Goal: Task Accomplishment & Management: Use online tool/utility

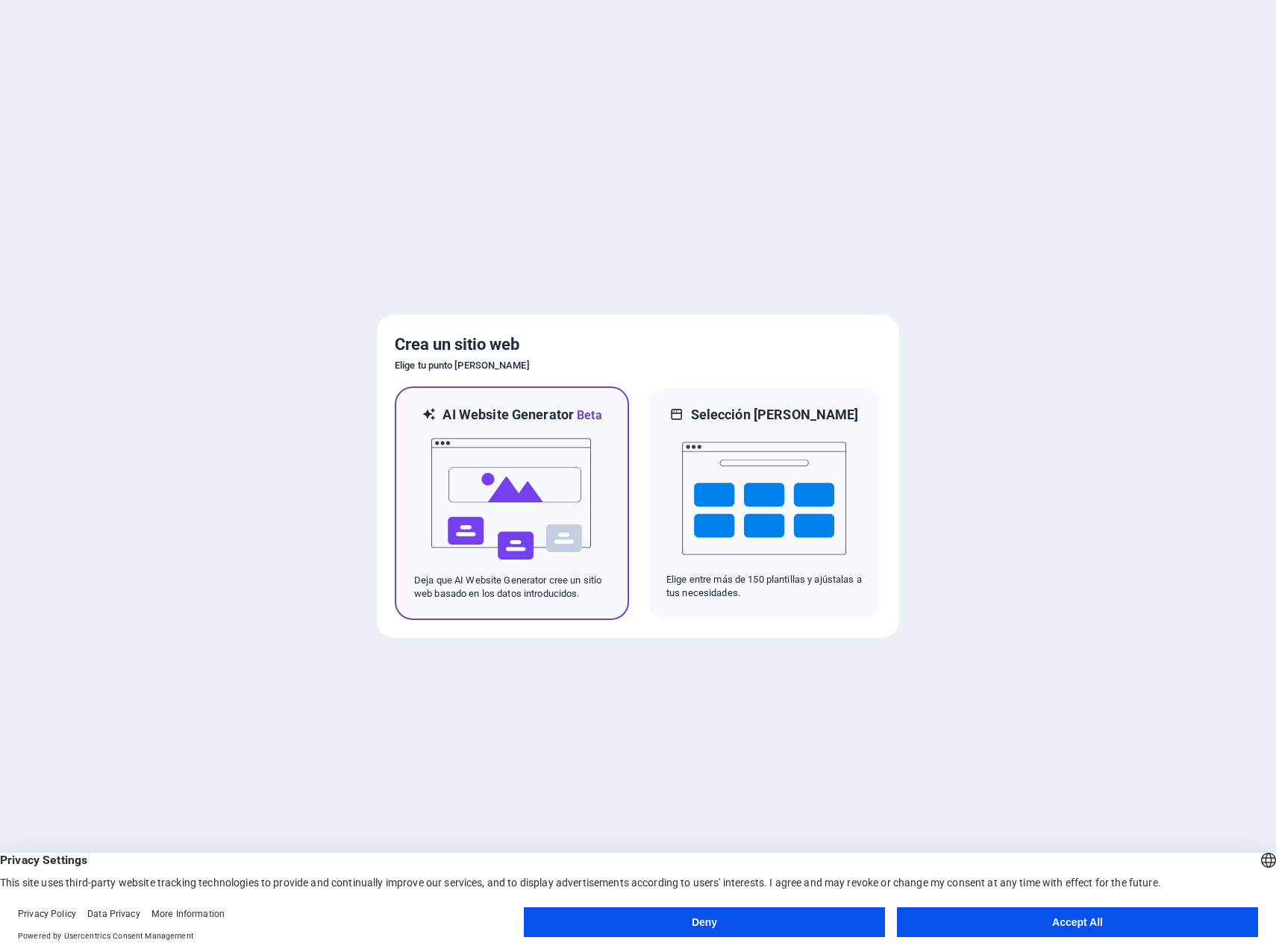
click at [543, 471] on img at bounding box center [512, 499] width 164 height 149
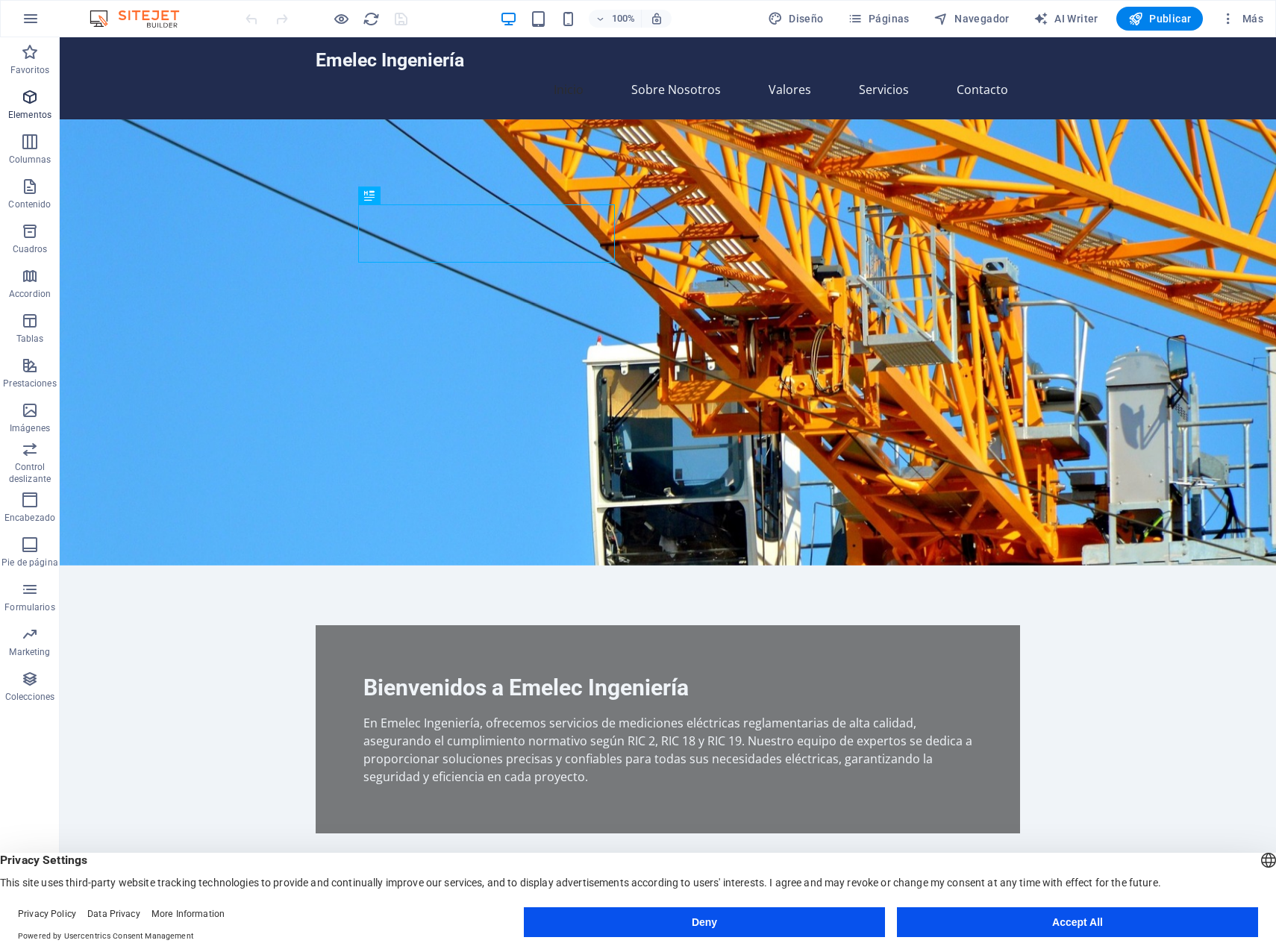
click at [31, 108] on span "Elementos" at bounding box center [30, 106] width 60 height 36
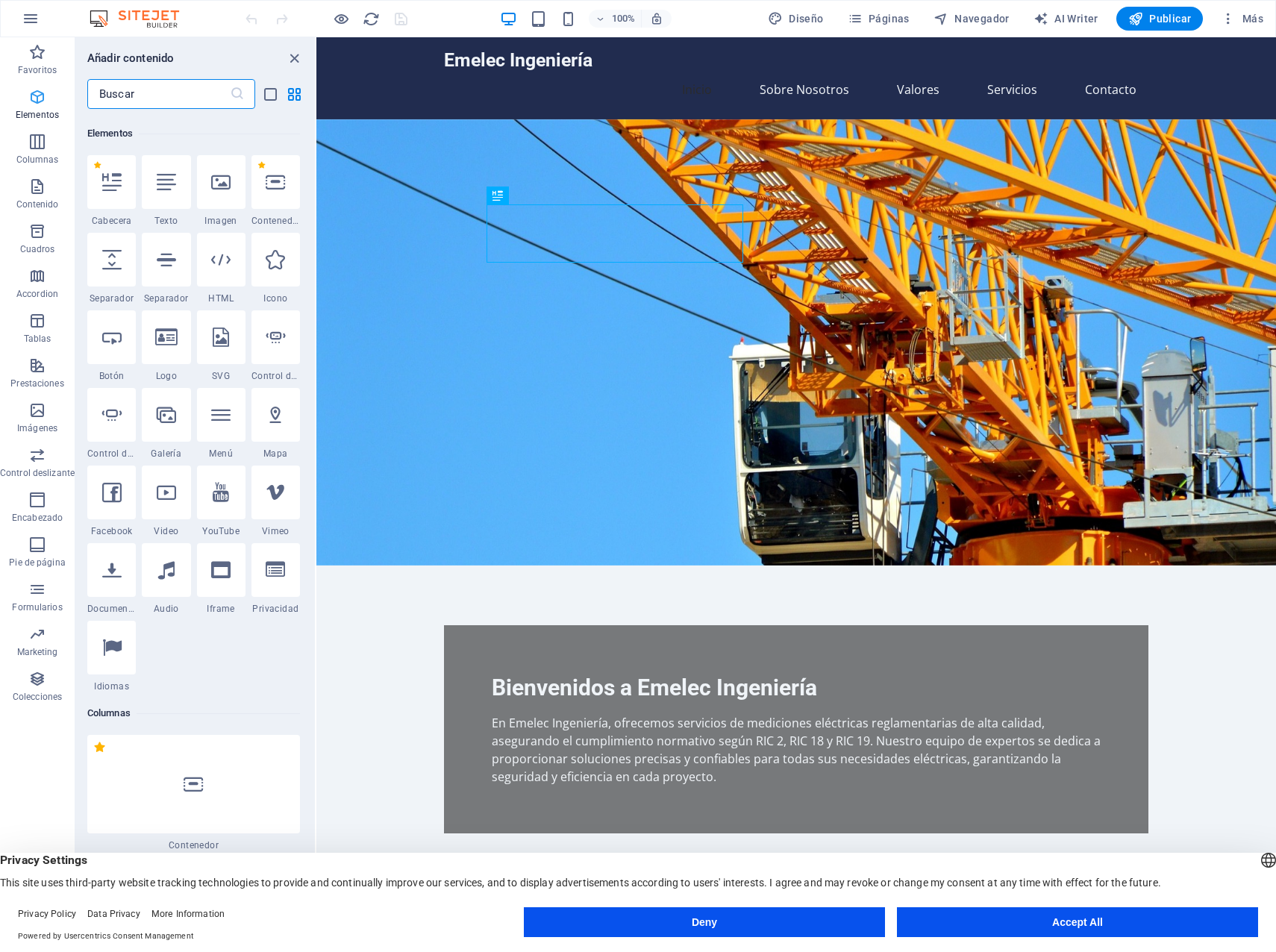
scroll to position [282, 0]
click at [216, 183] on icon at bounding box center [221, 178] width 19 height 19
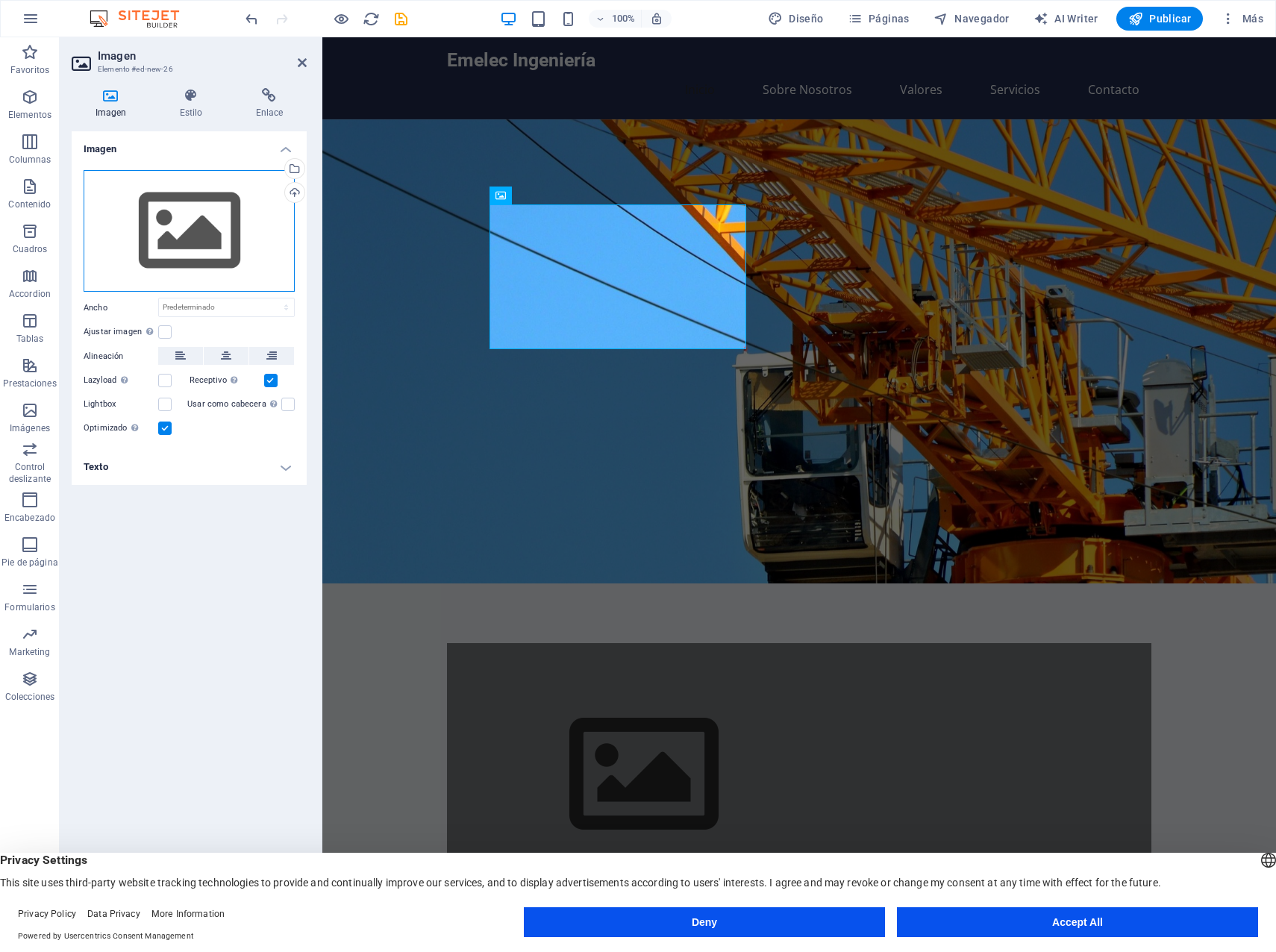
click at [155, 220] on div "Arrastra archivos aquí, haz clic para escoger archivos o selecciona archivos de…" at bounding box center [190, 231] width 211 height 122
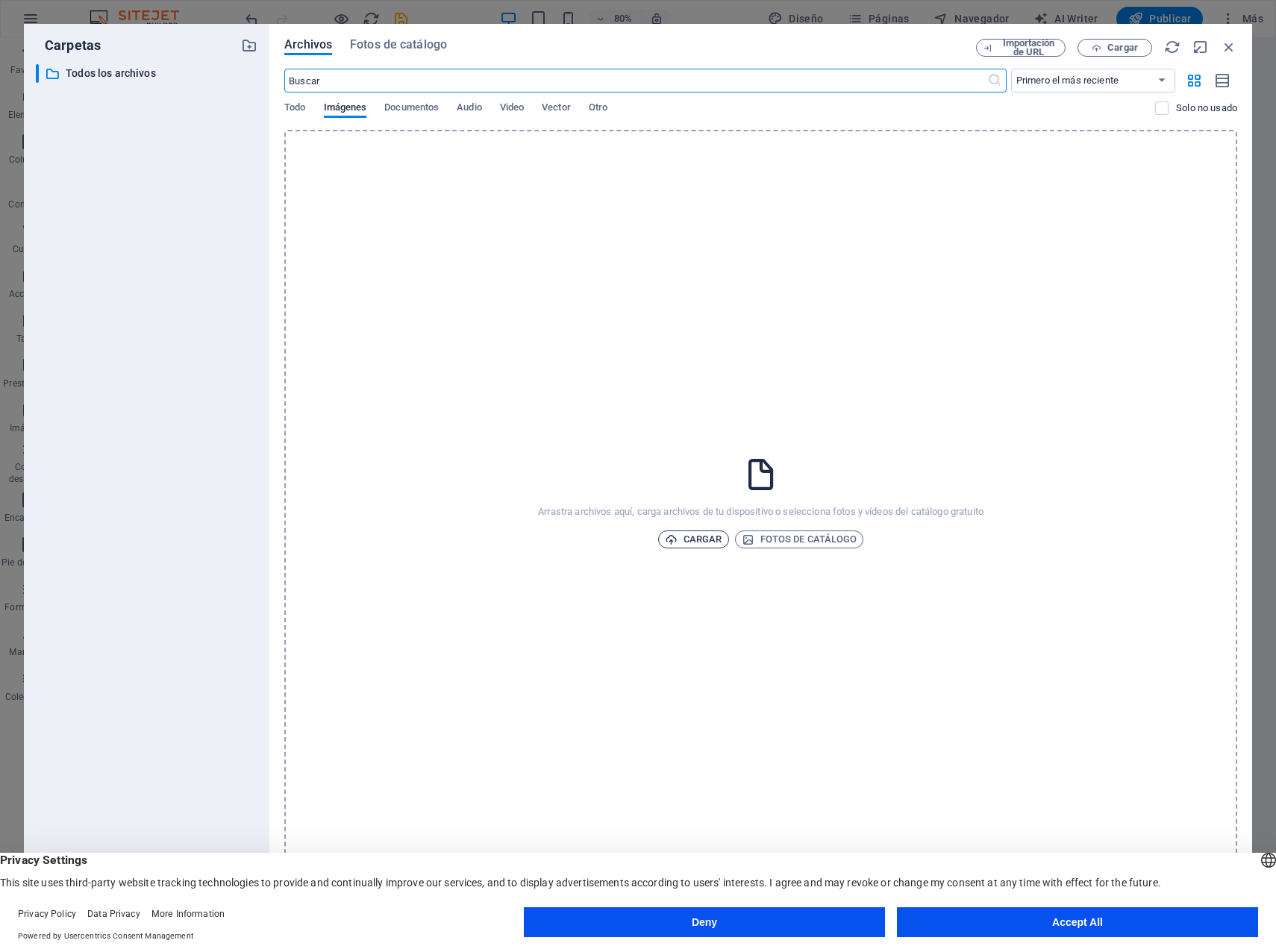
click at [687, 537] on span "Cargar" at bounding box center [694, 539] width 57 height 18
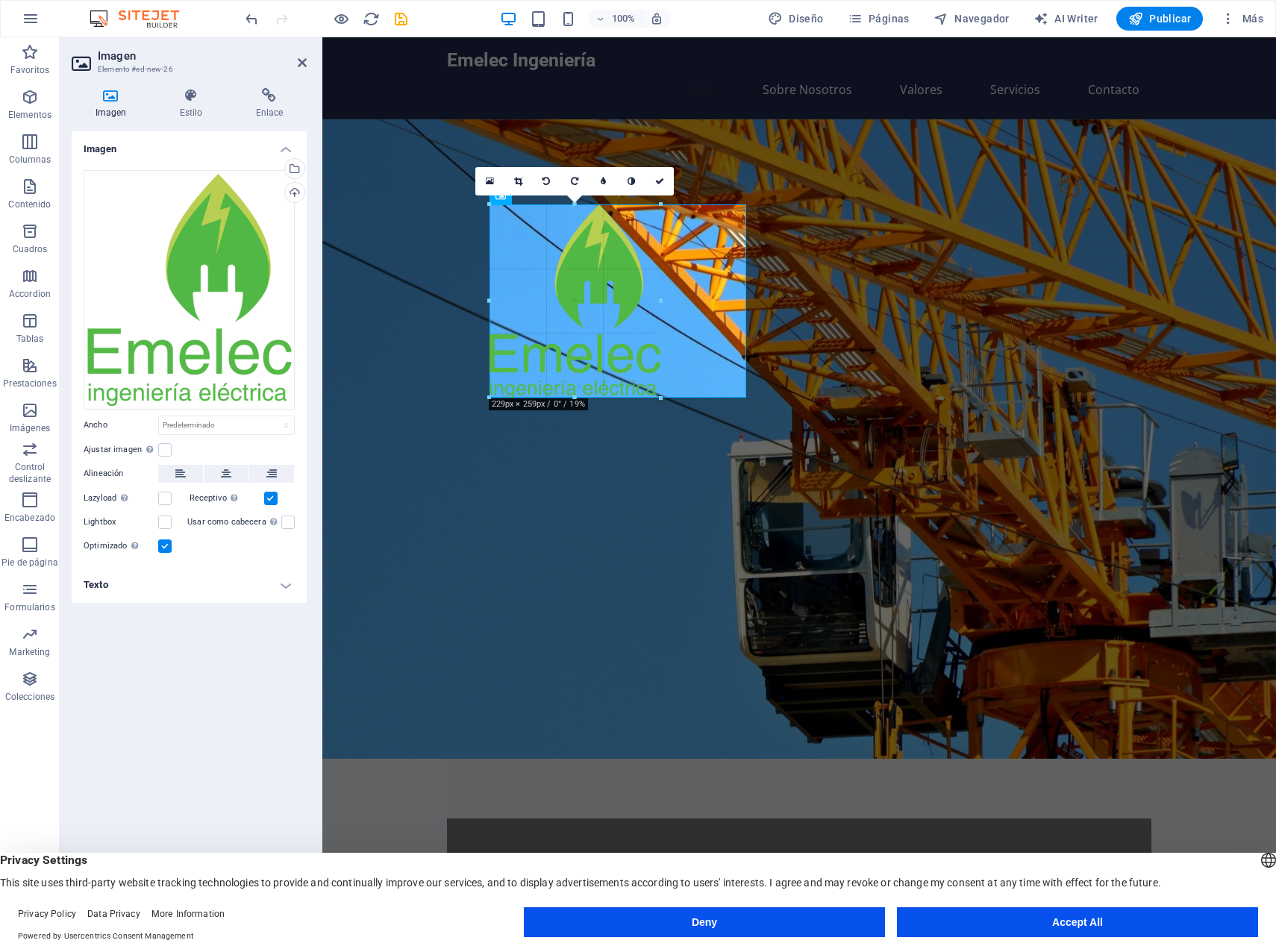
drag, startPoint x: 746, startPoint y: 202, endPoint x: 327, endPoint y: 268, distance: 424.2
type input "231"
select select "px"
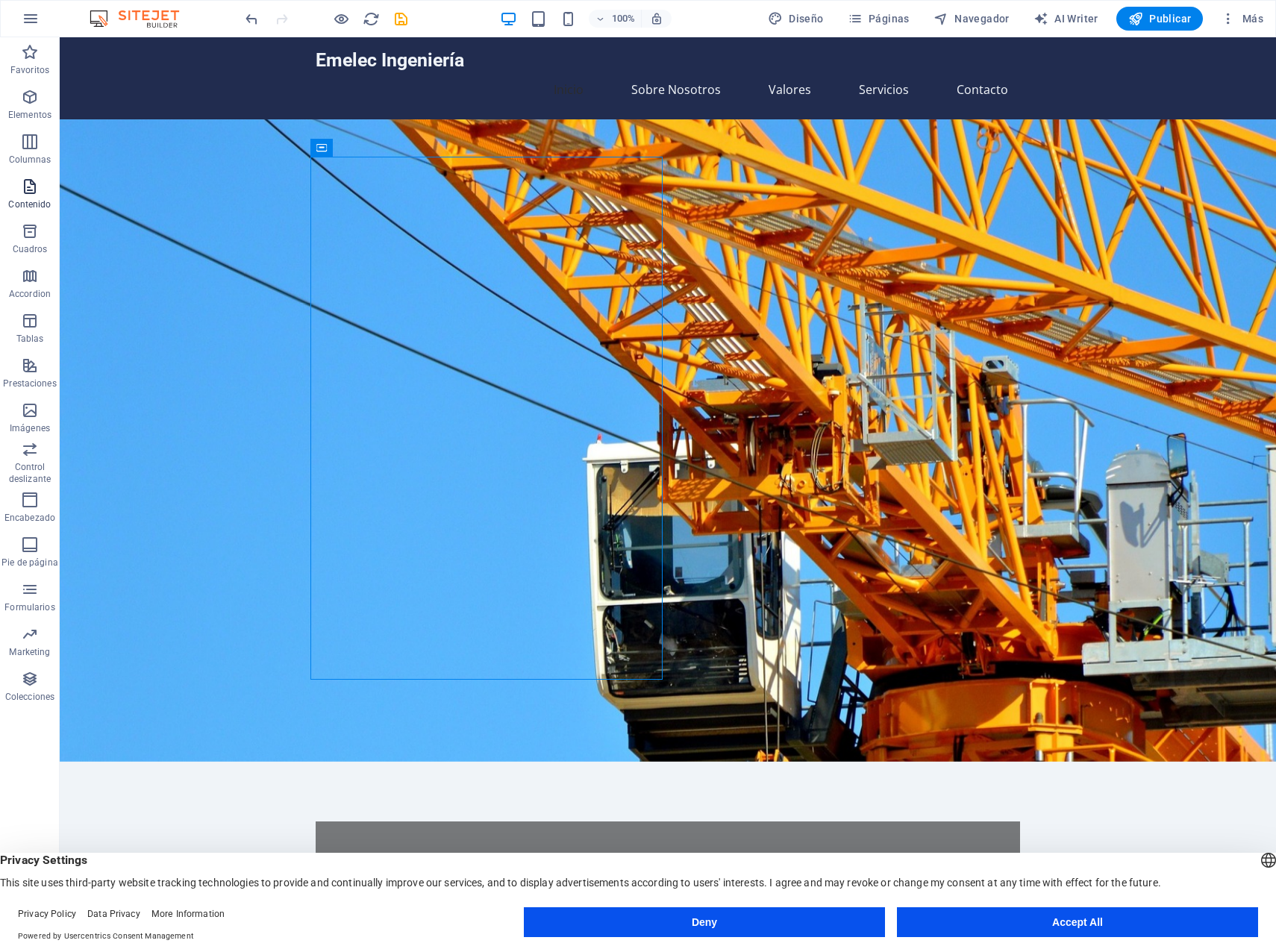
click at [31, 188] on icon "button" at bounding box center [30, 187] width 18 height 18
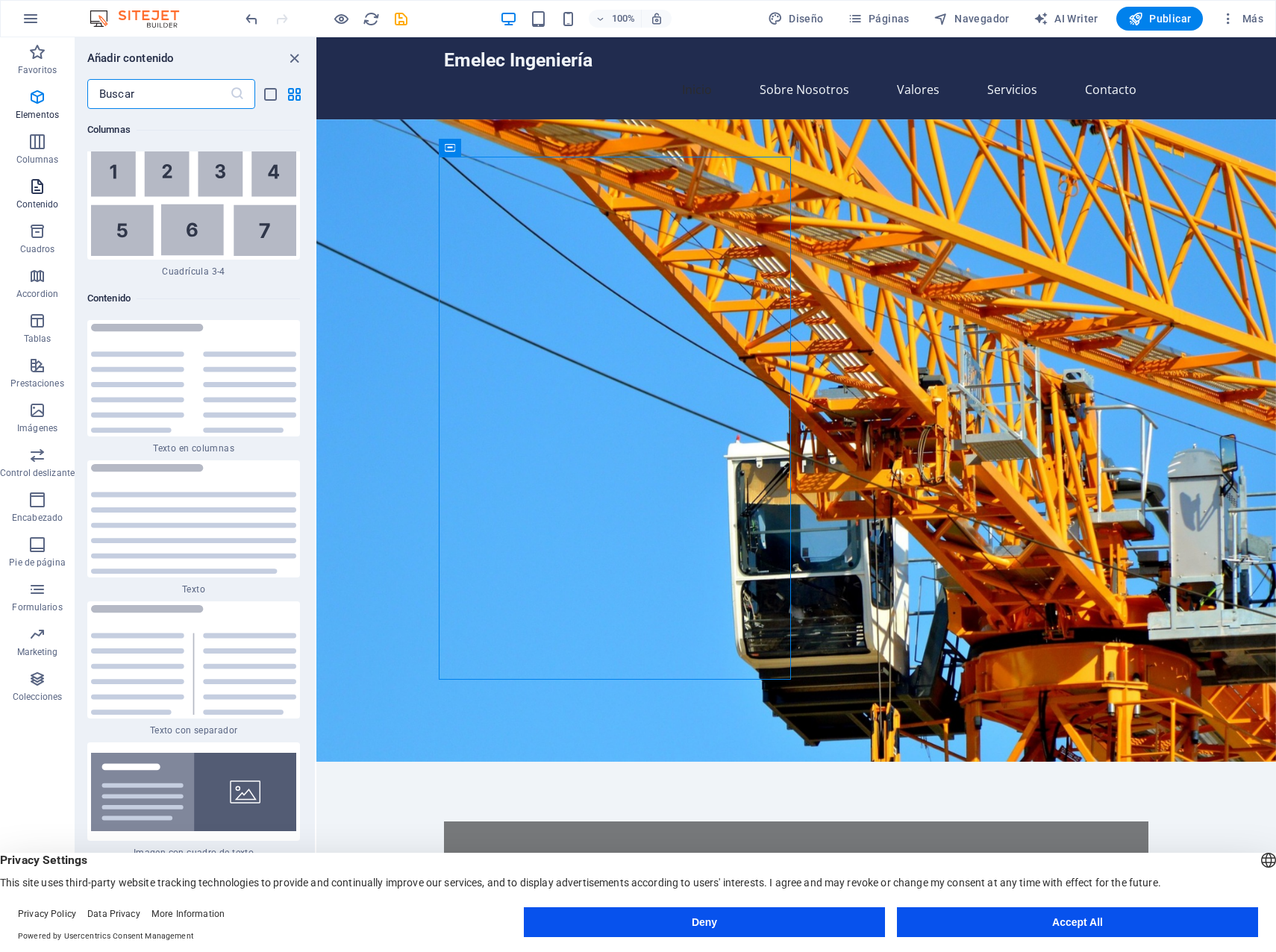
scroll to position [5011, 0]
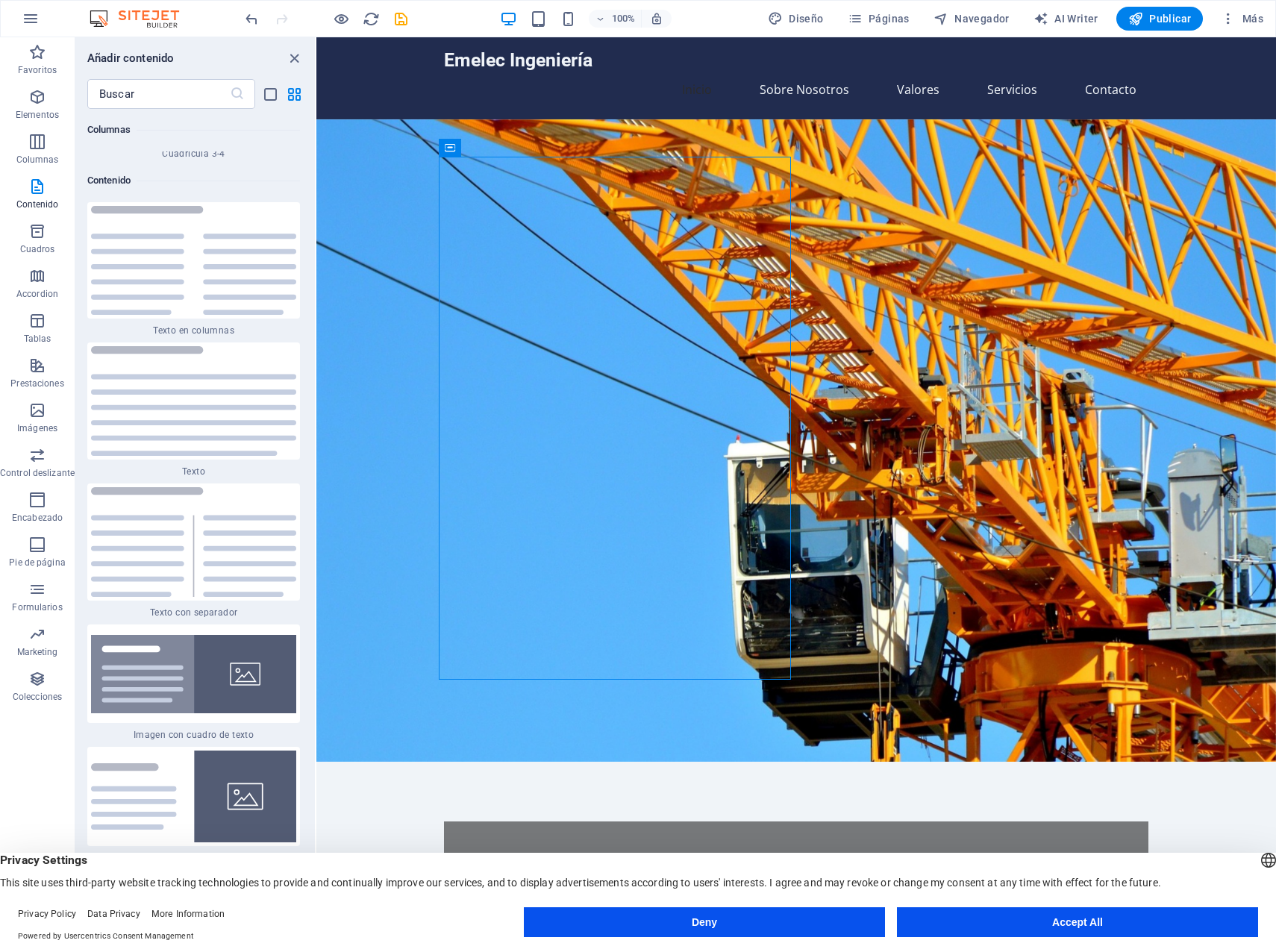
click at [114, 206] on img at bounding box center [193, 261] width 205 height 109
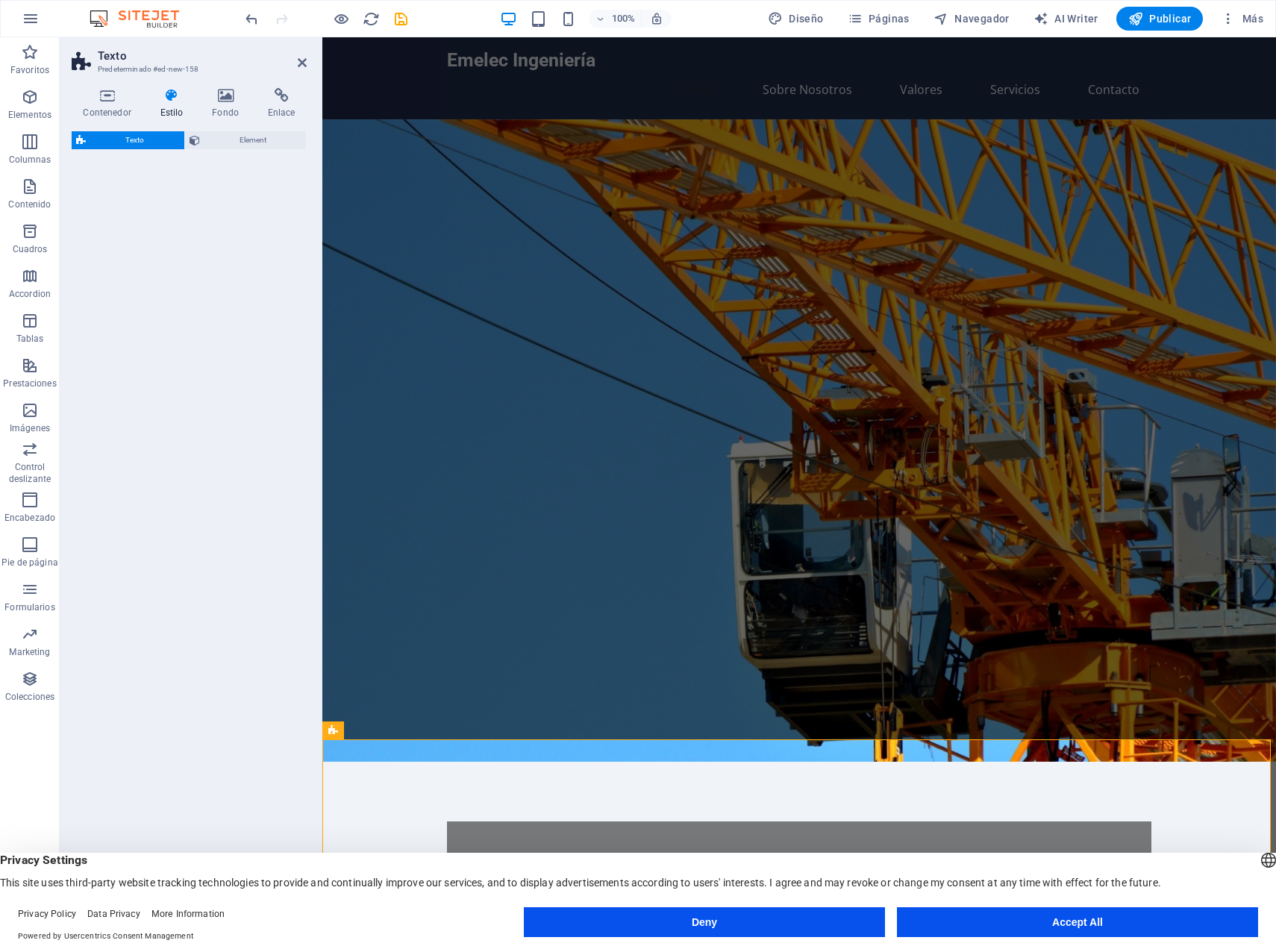
select select "rem"
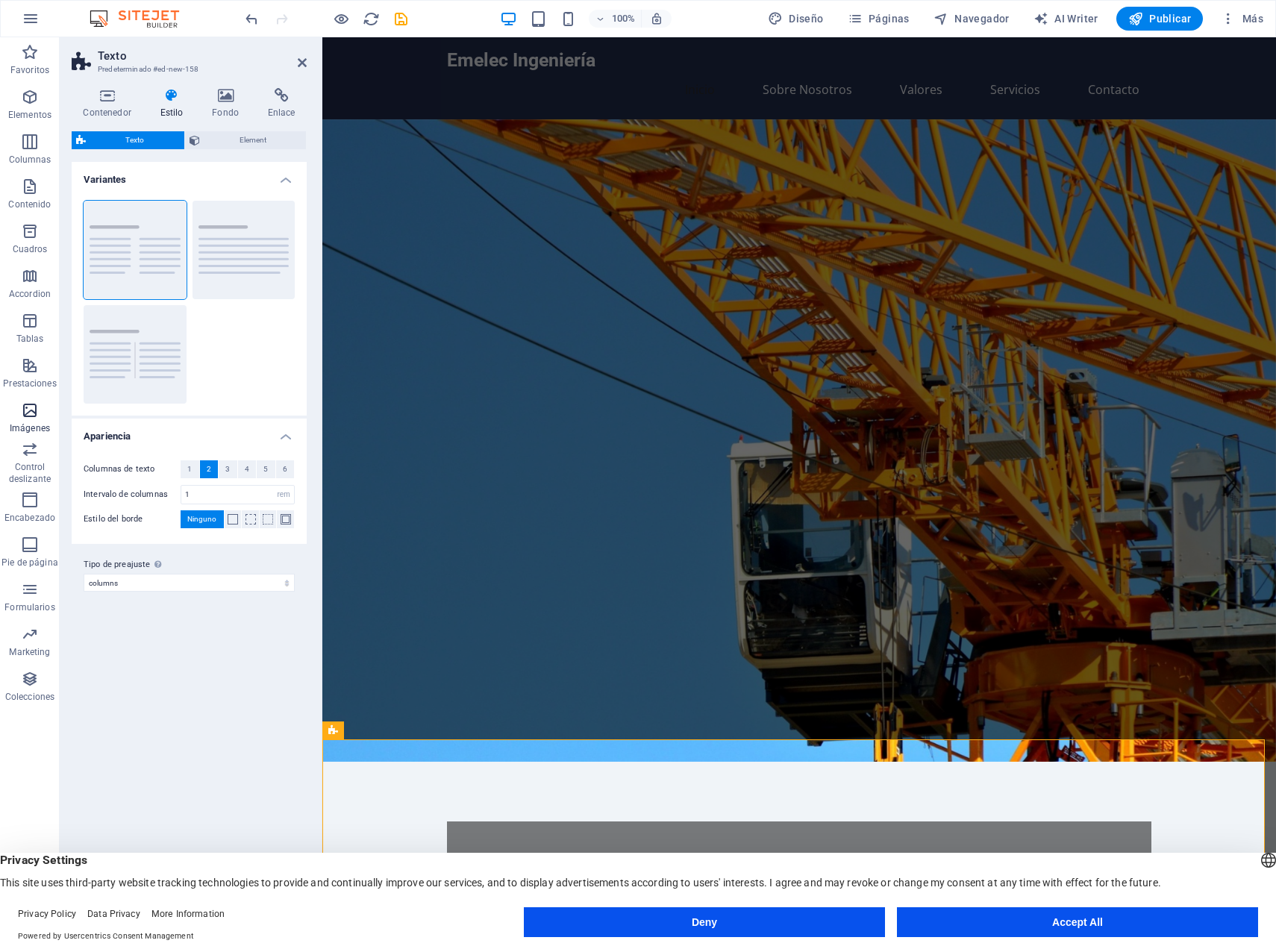
click at [34, 411] on icon "button" at bounding box center [30, 411] width 18 height 18
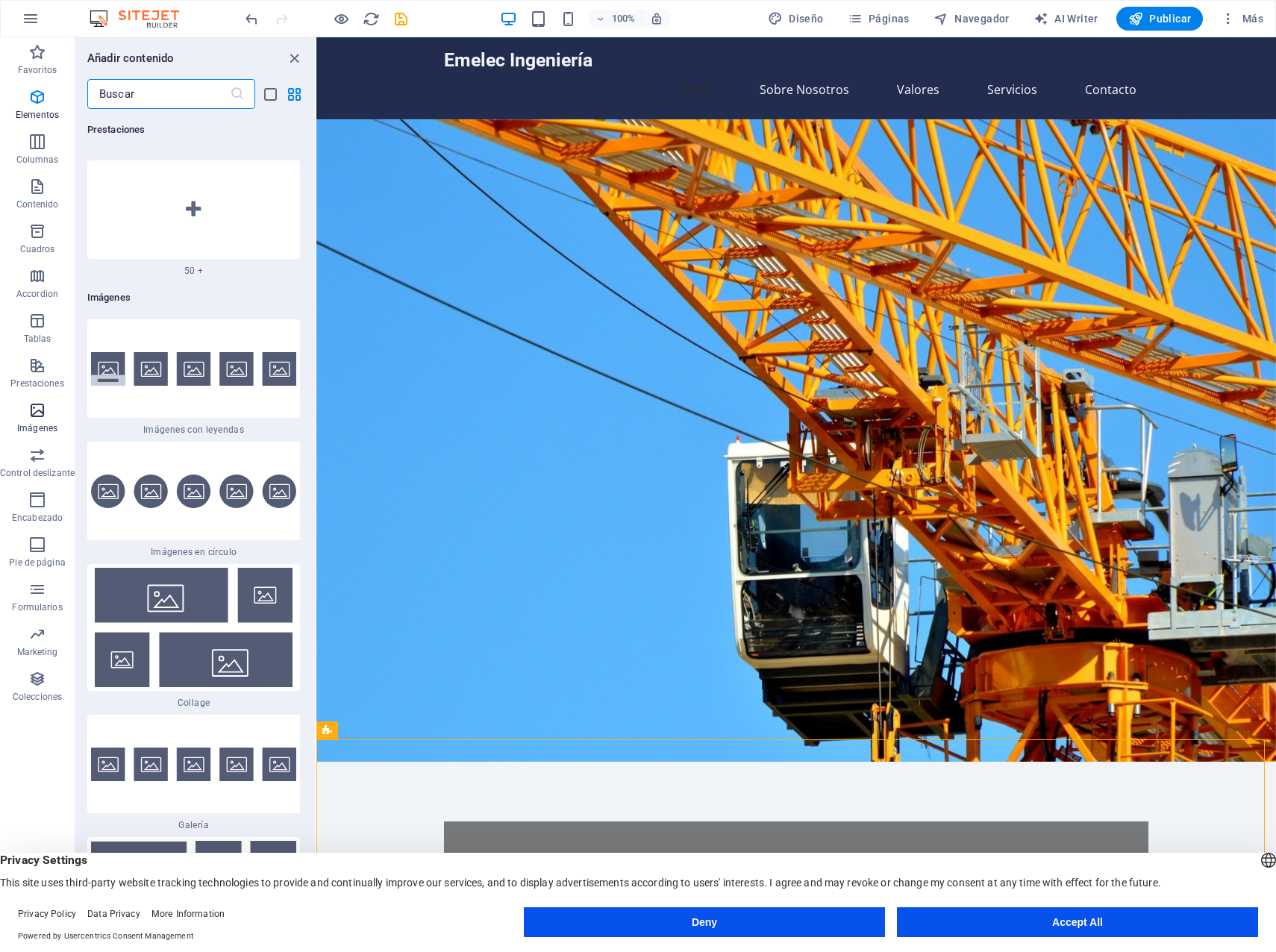
scroll to position [14817, 0]
click at [108, 352] on img at bounding box center [193, 368] width 205 height 34
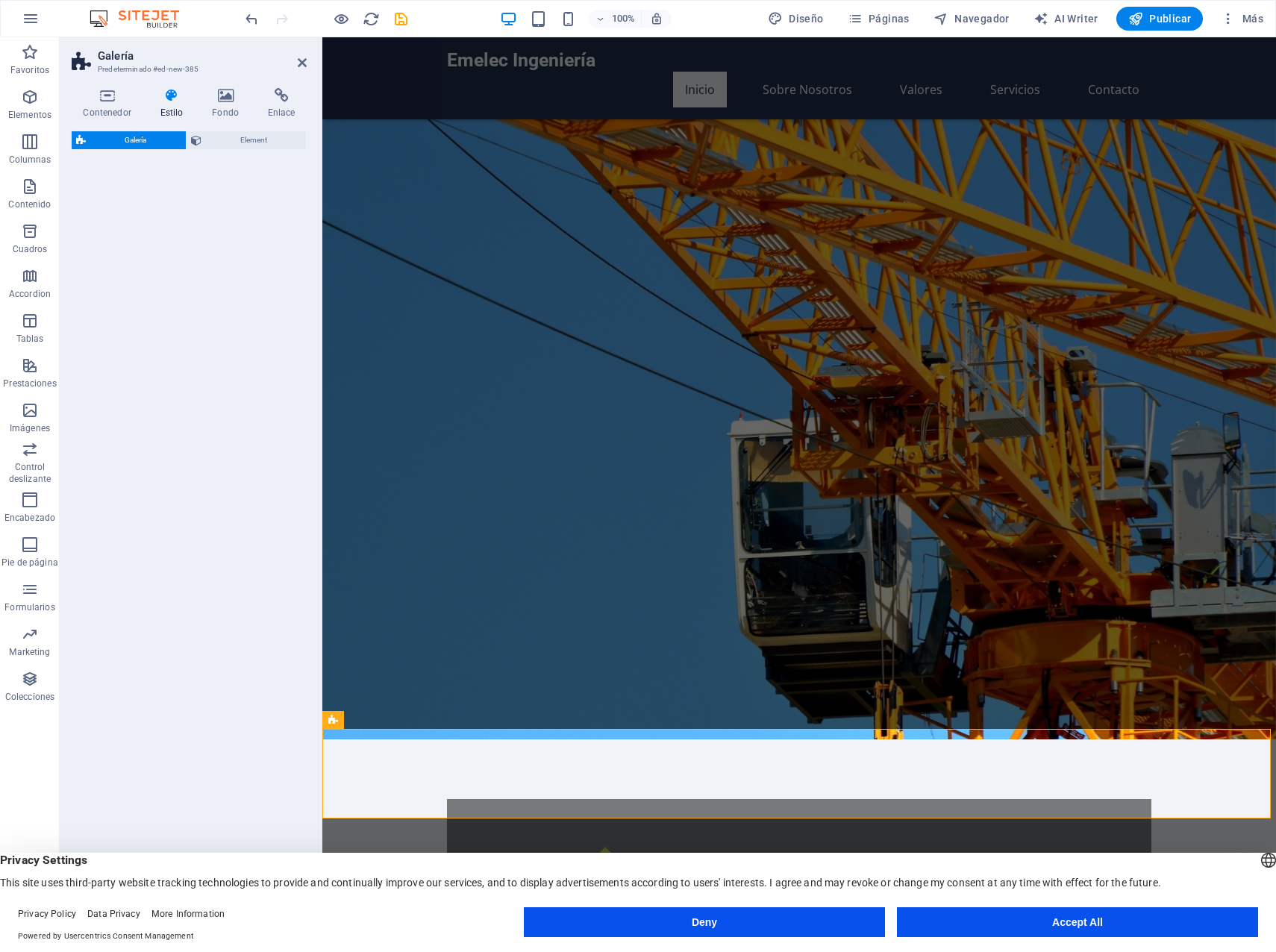
select select "rem"
select select "preset-gallery-v3-captions"
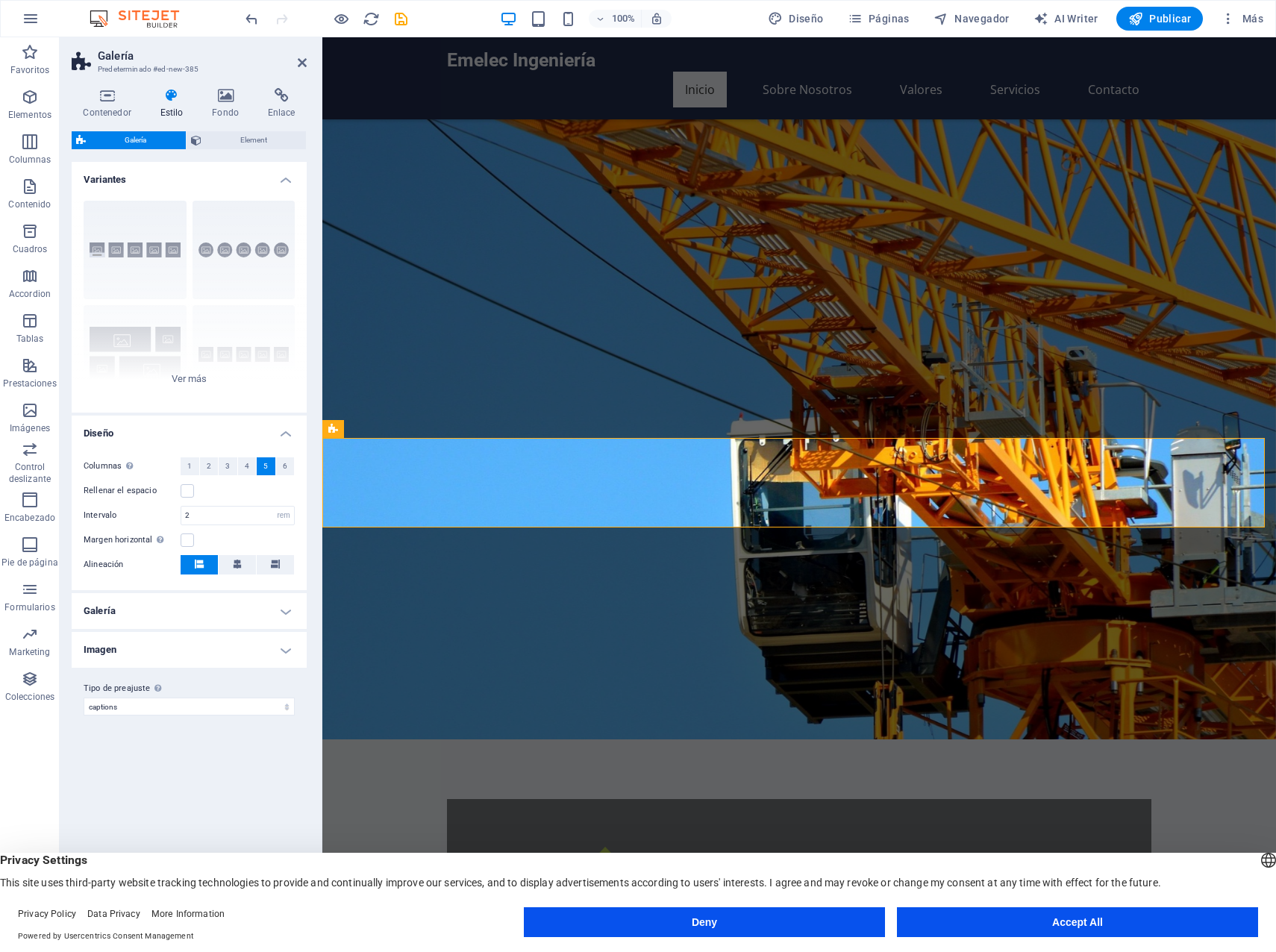
scroll to position [569, 0]
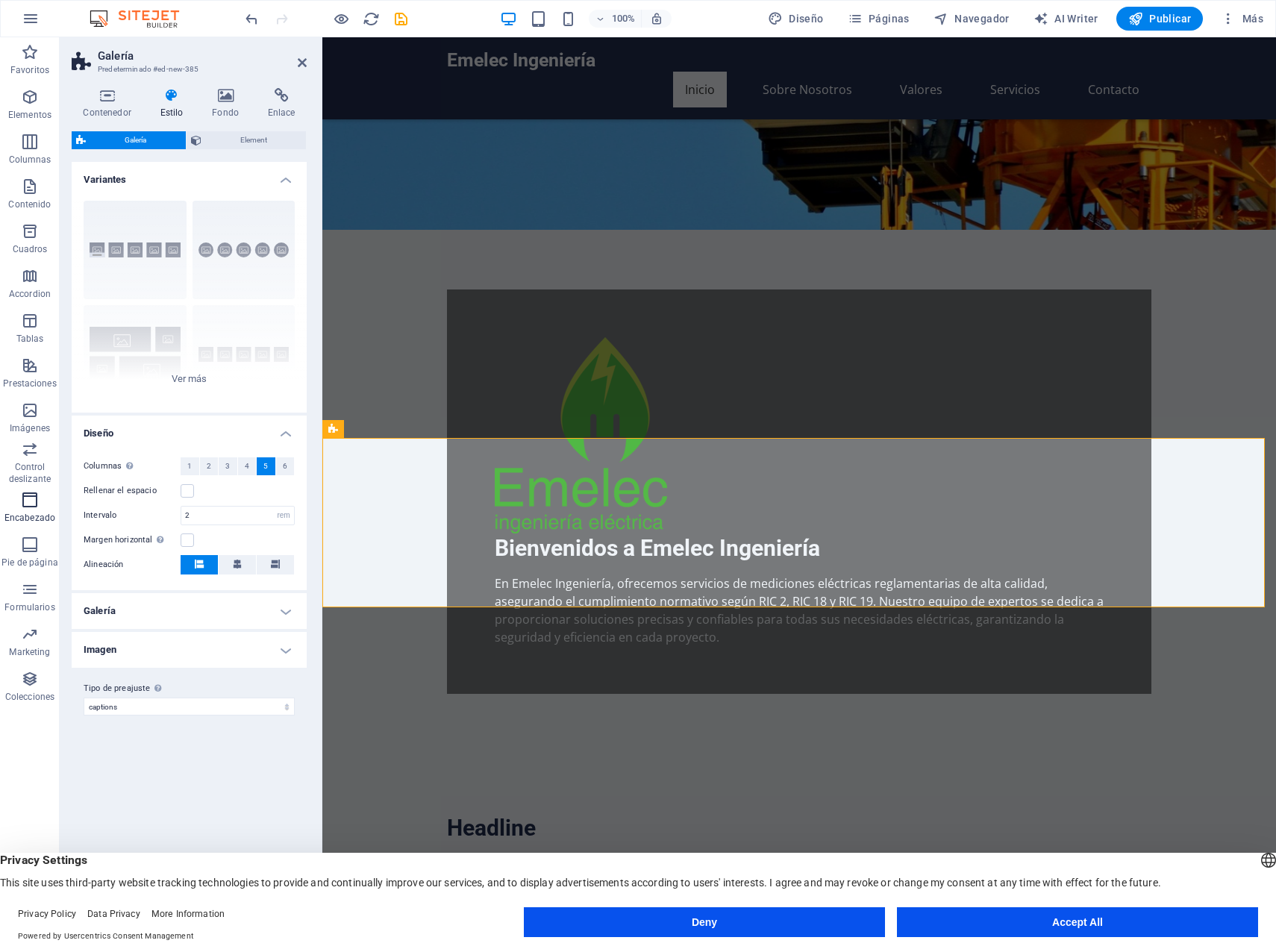
click at [35, 508] on span "Encabezado" at bounding box center [30, 508] width 60 height 36
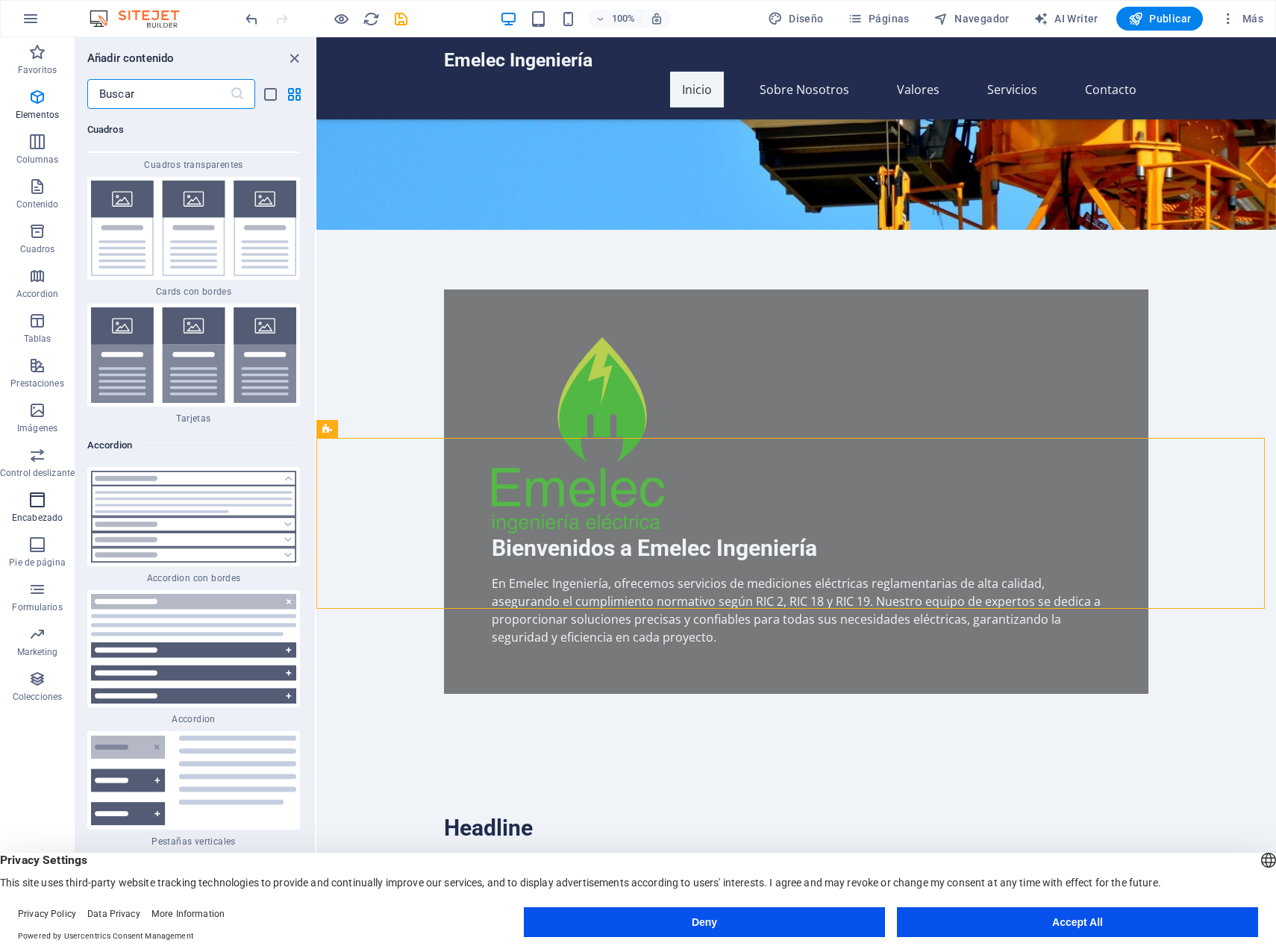
scroll to position [17873, 0]
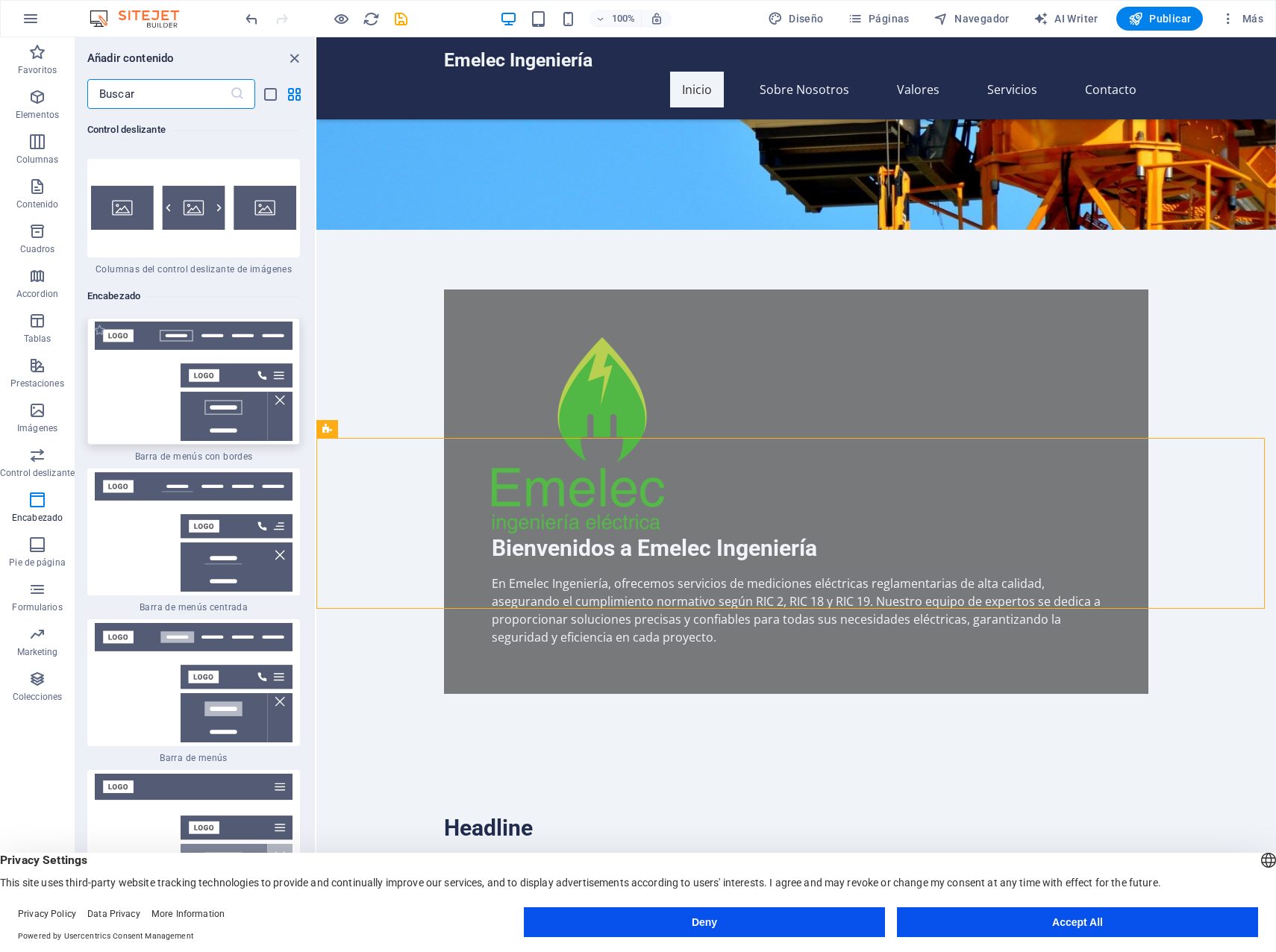
click at [204, 322] on img at bounding box center [193, 381] width 205 height 119
click at [316, 175] on div "Arrastra aquí para reemplazar el contenido existente. Si quieres crear un eleme…" at bounding box center [796, 483] width 960 height 891
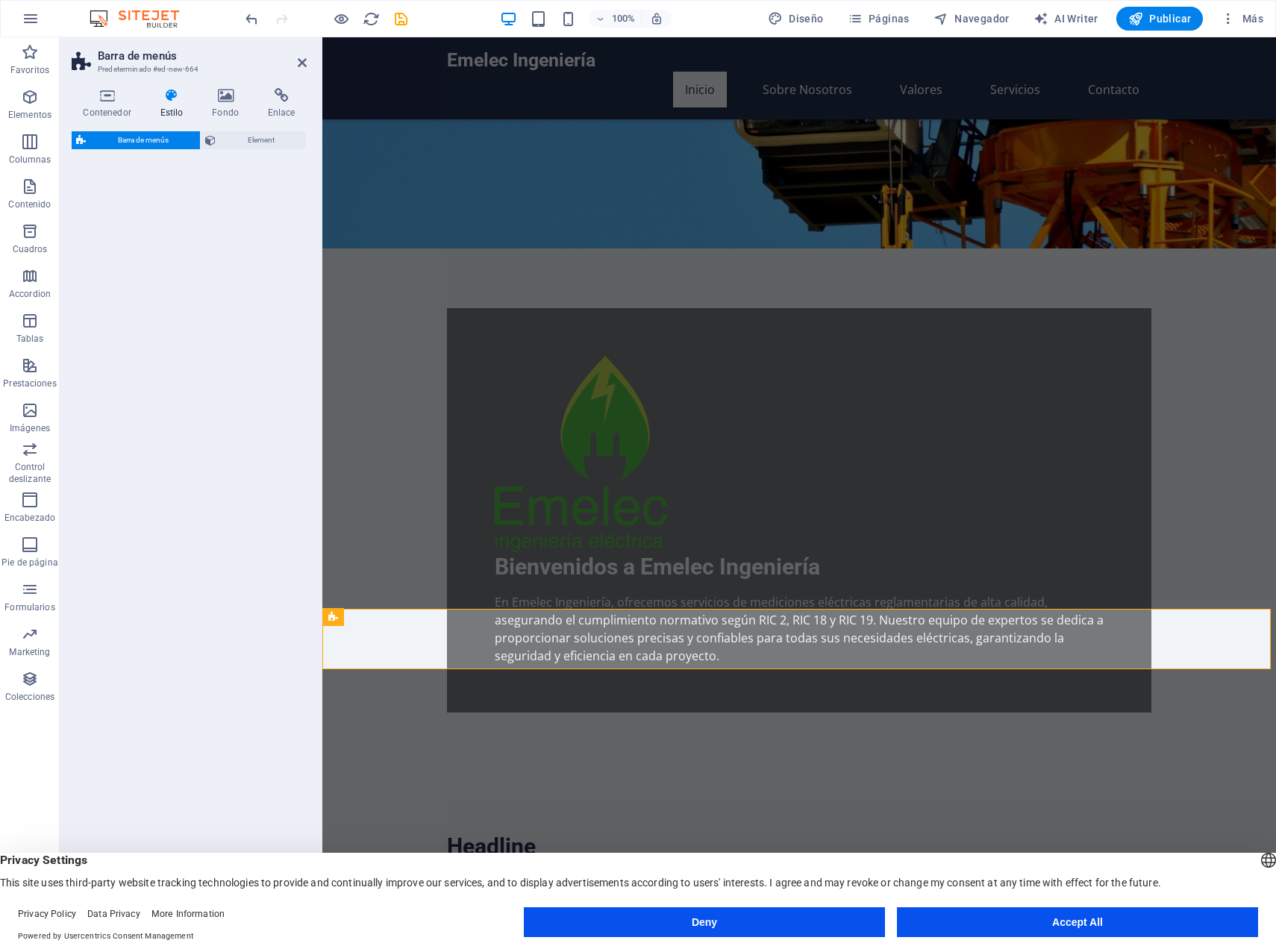
select select "rem"
select select "preset-menu-v2-border"
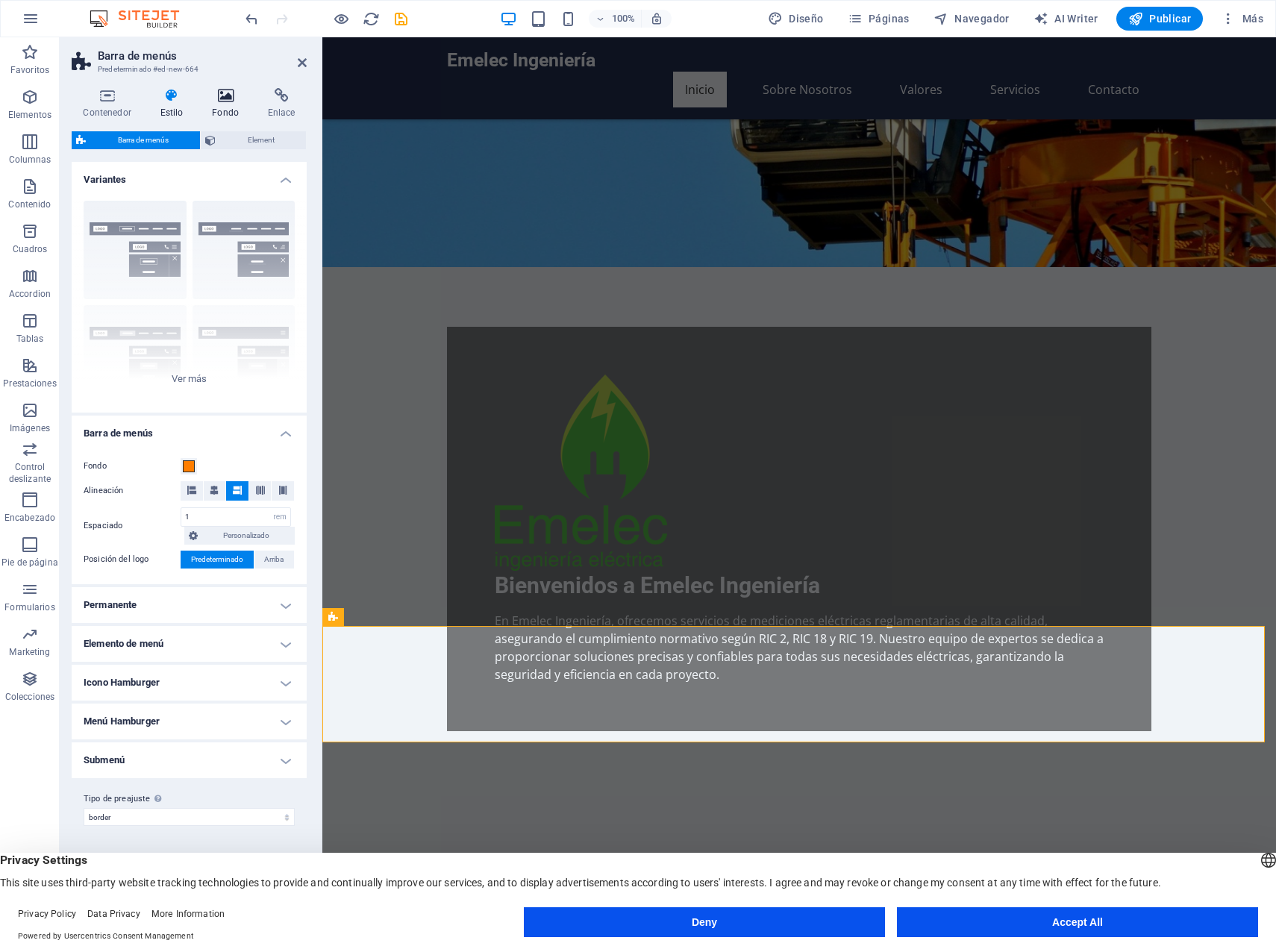
click at [224, 101] on icon at bounding box center [225, 96] width 50 height 15
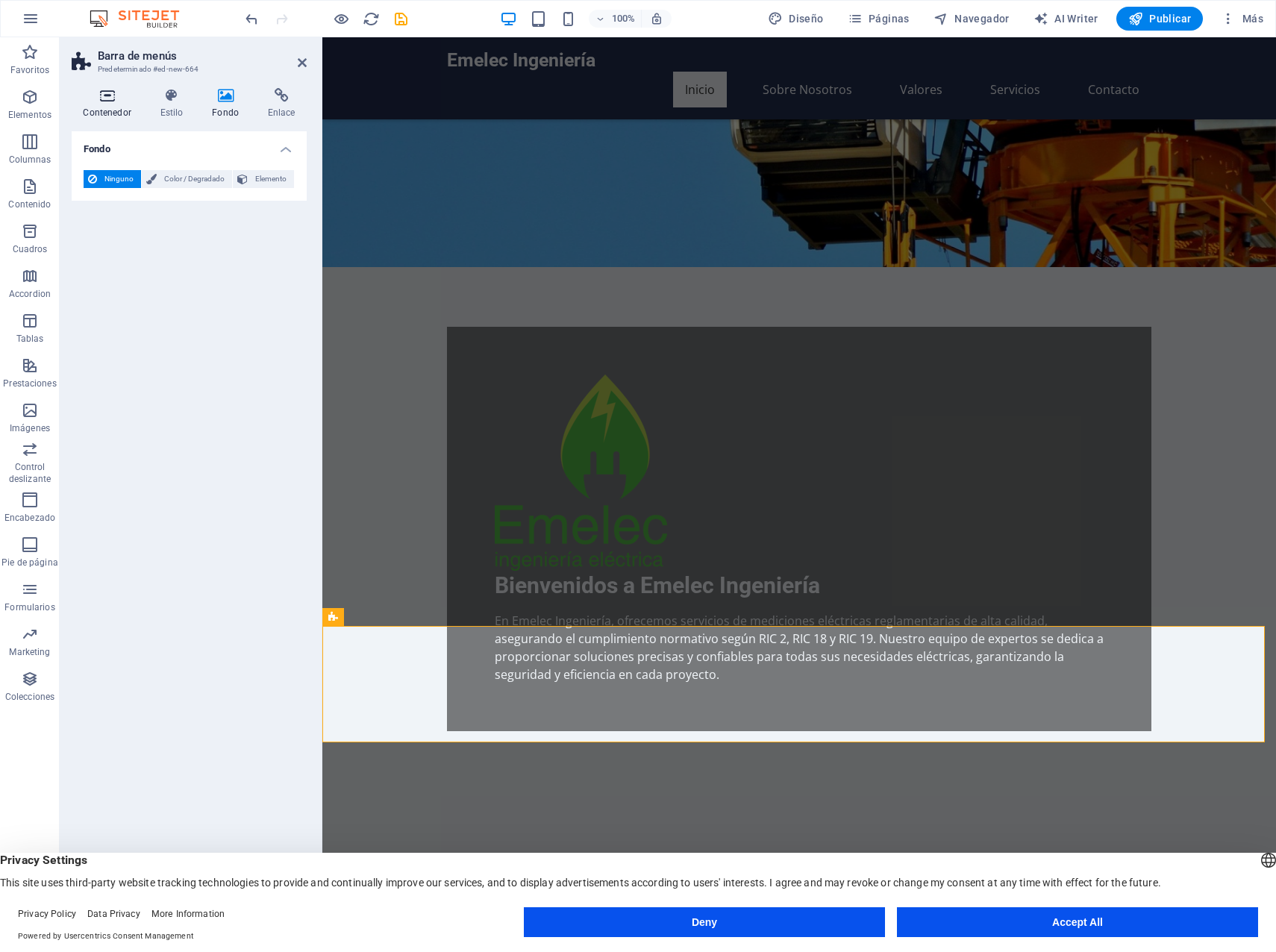
click at [103, 103] on h4 "Contenedor" at bounding box center [110, 104] width 77 height 31
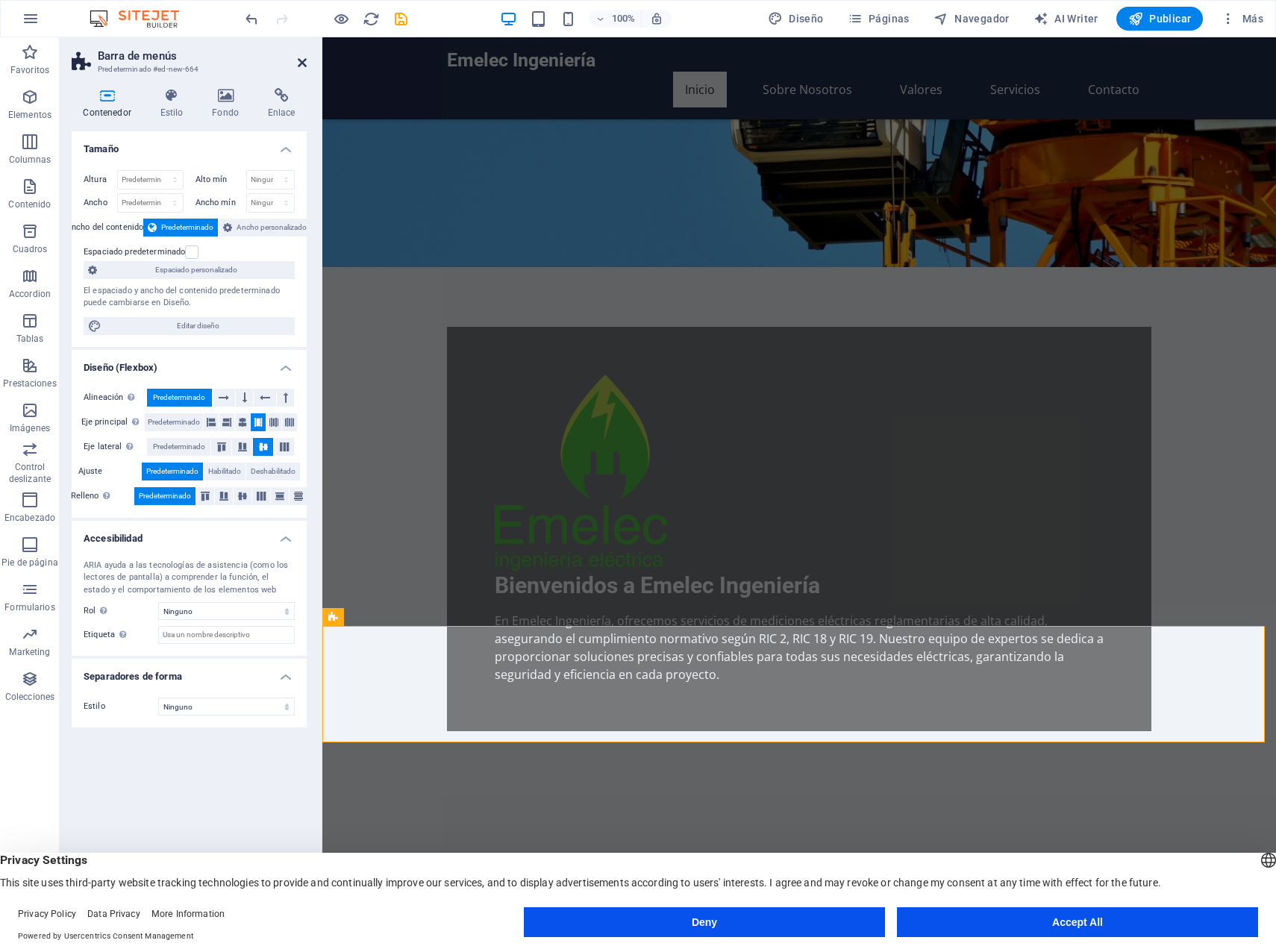
click at [299, 60] on icon at bounding box center [303, 62] width 9 height 12
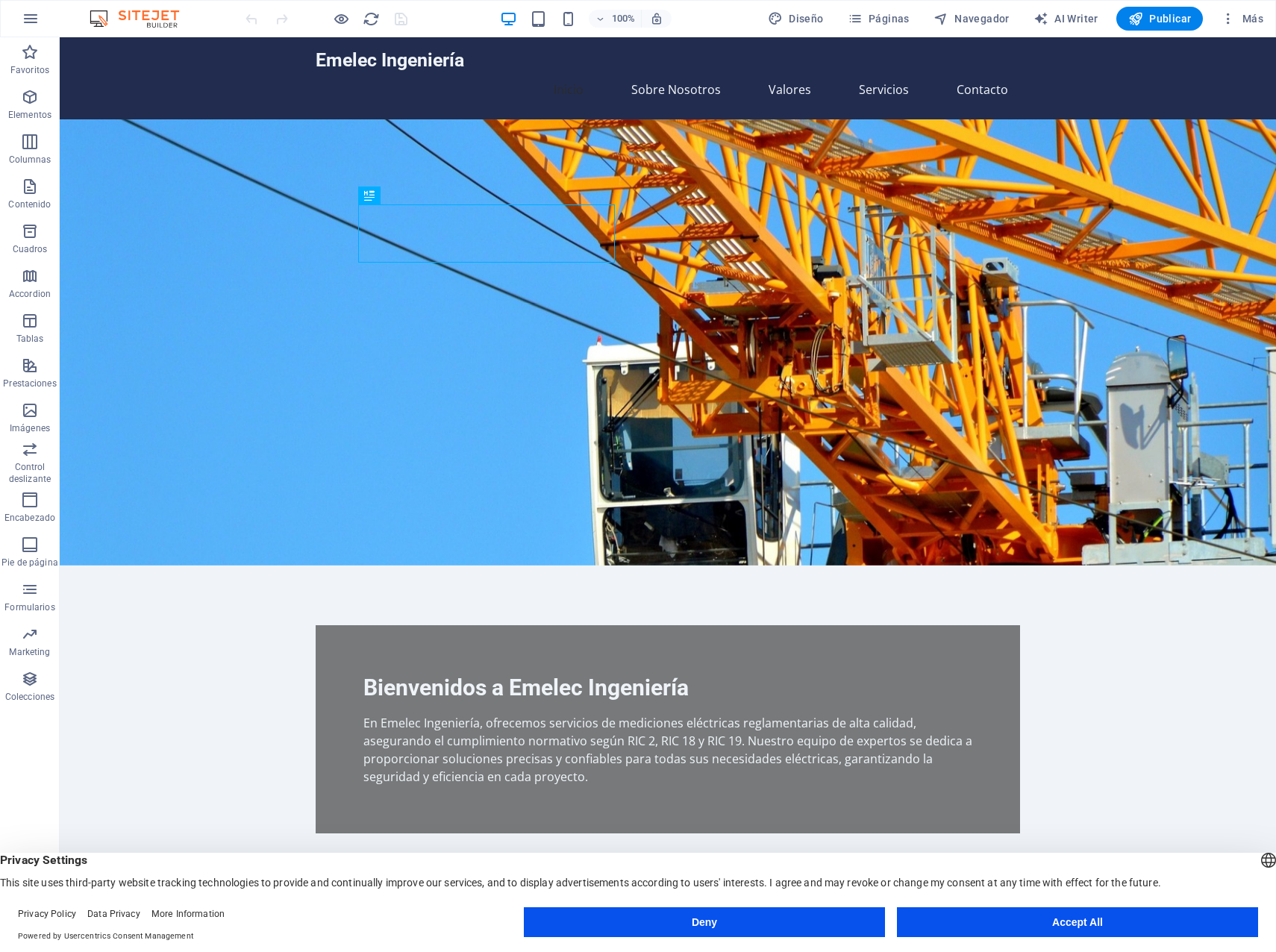
drag, startPoint x: 133, startPoint y: 50, endPoint x: 266, endPoint y: 171, distance: 179.8
click at [26, 15] on icon "button" at bounding box center [31, 19] width 18 height 18
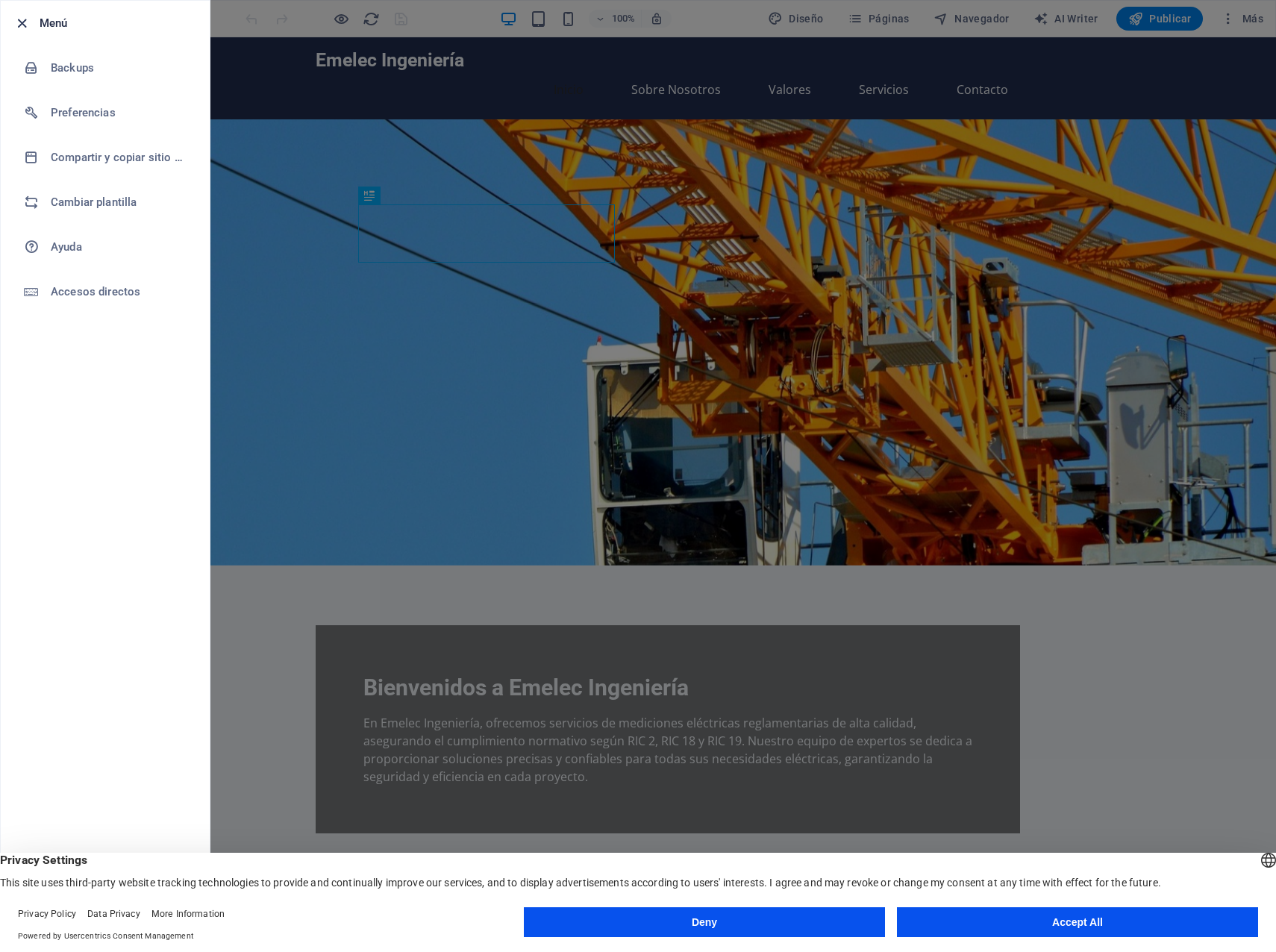
click at [19, 22] on icon "button" at bounding box center [22, 23] width 17 height 17
